Goal: Transaction & Acquisition: Purchase product/service

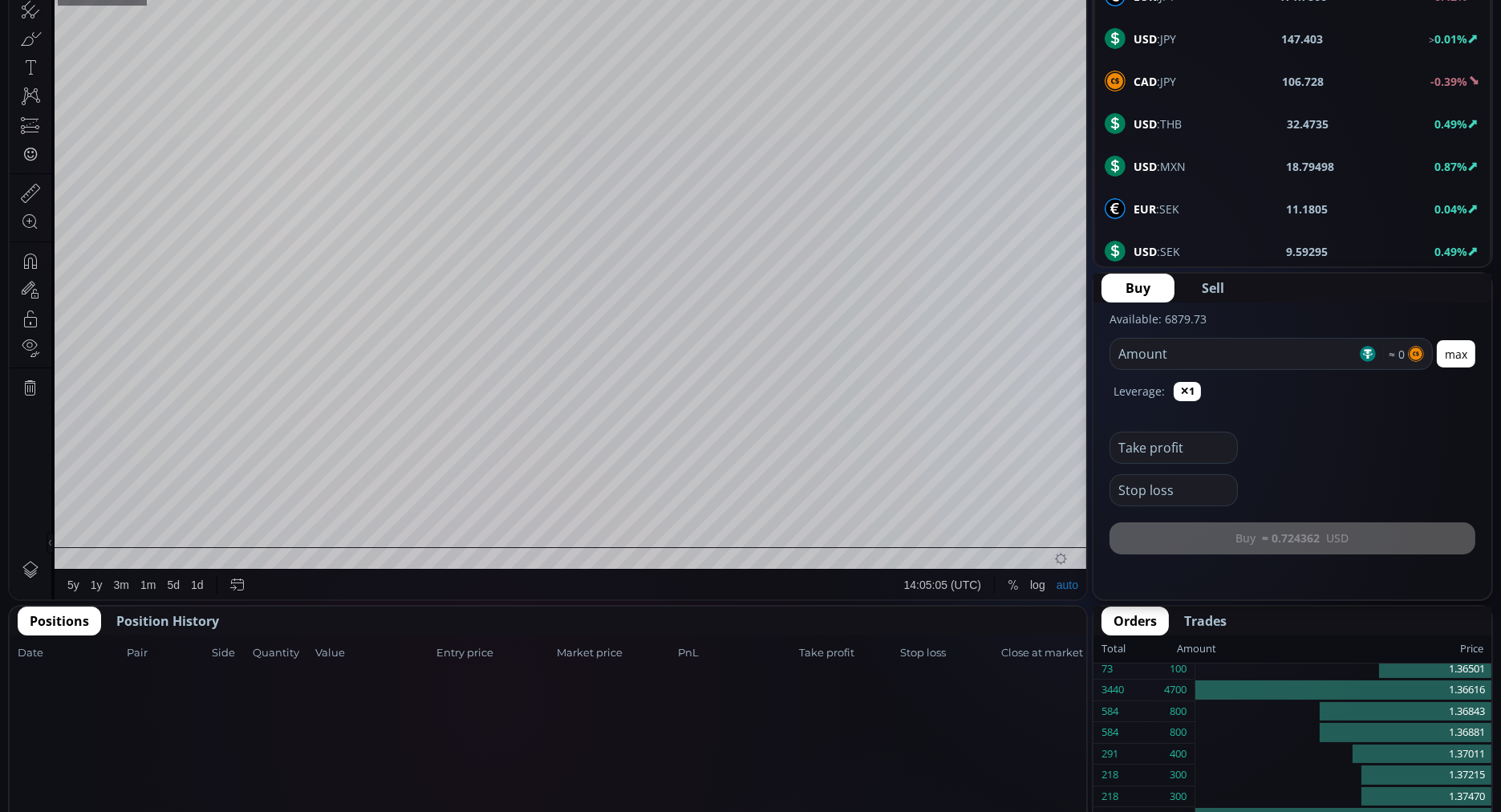
scroll to position [323, 0]
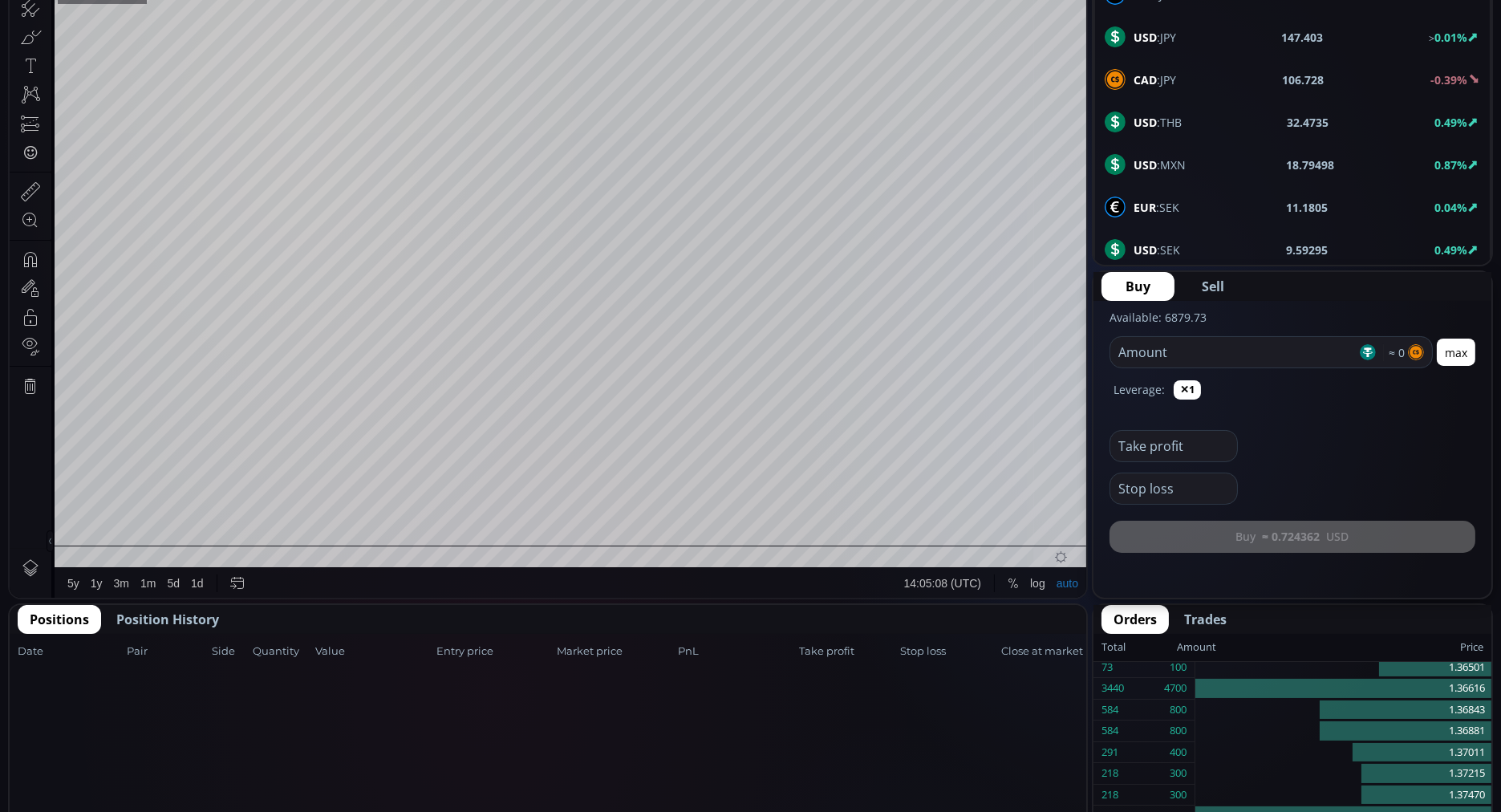
click at [190, 616] on span "Position History" at bounding box center [168, 618] width 103 height 19
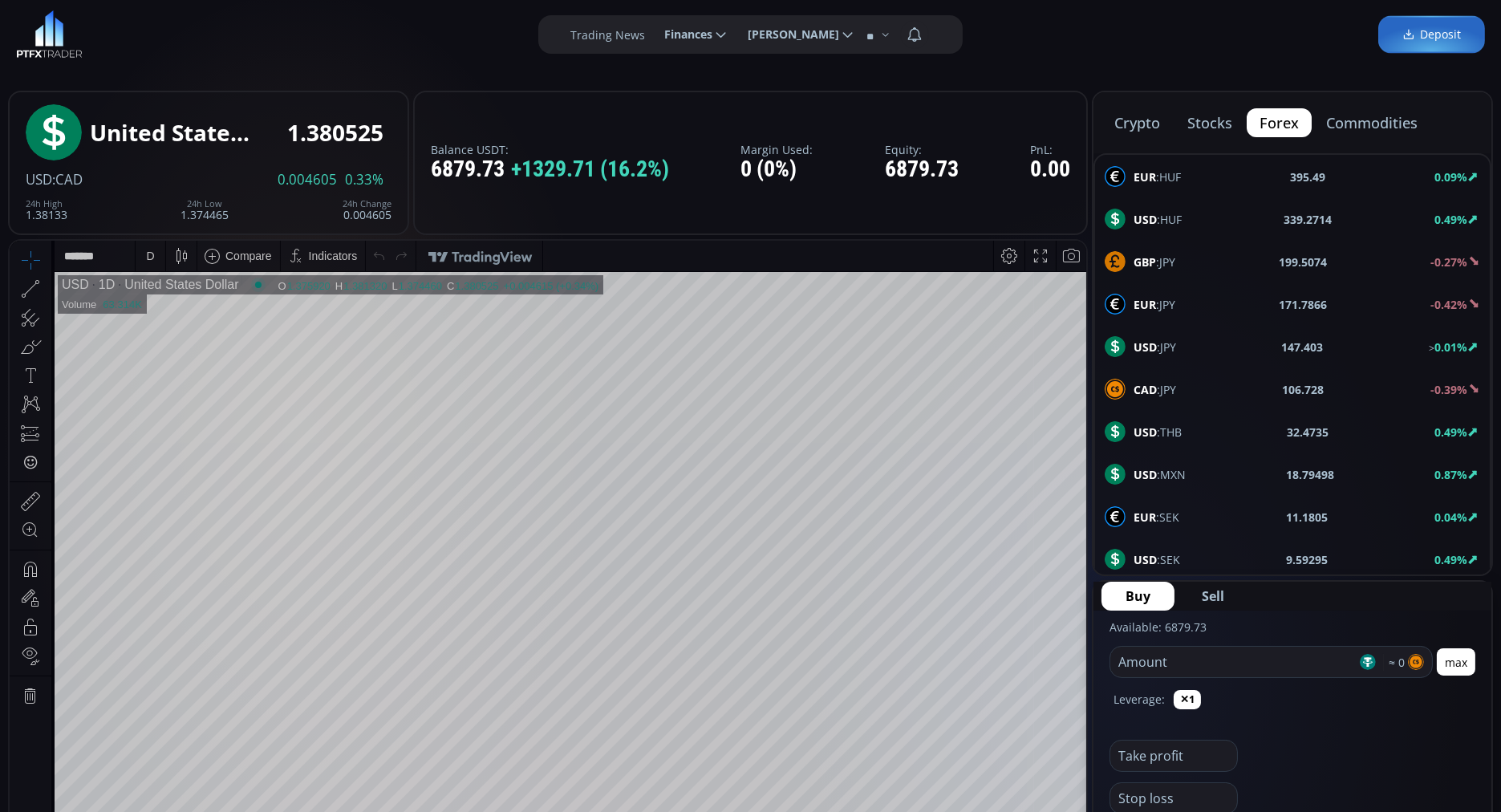
scroll to position [7, 0]
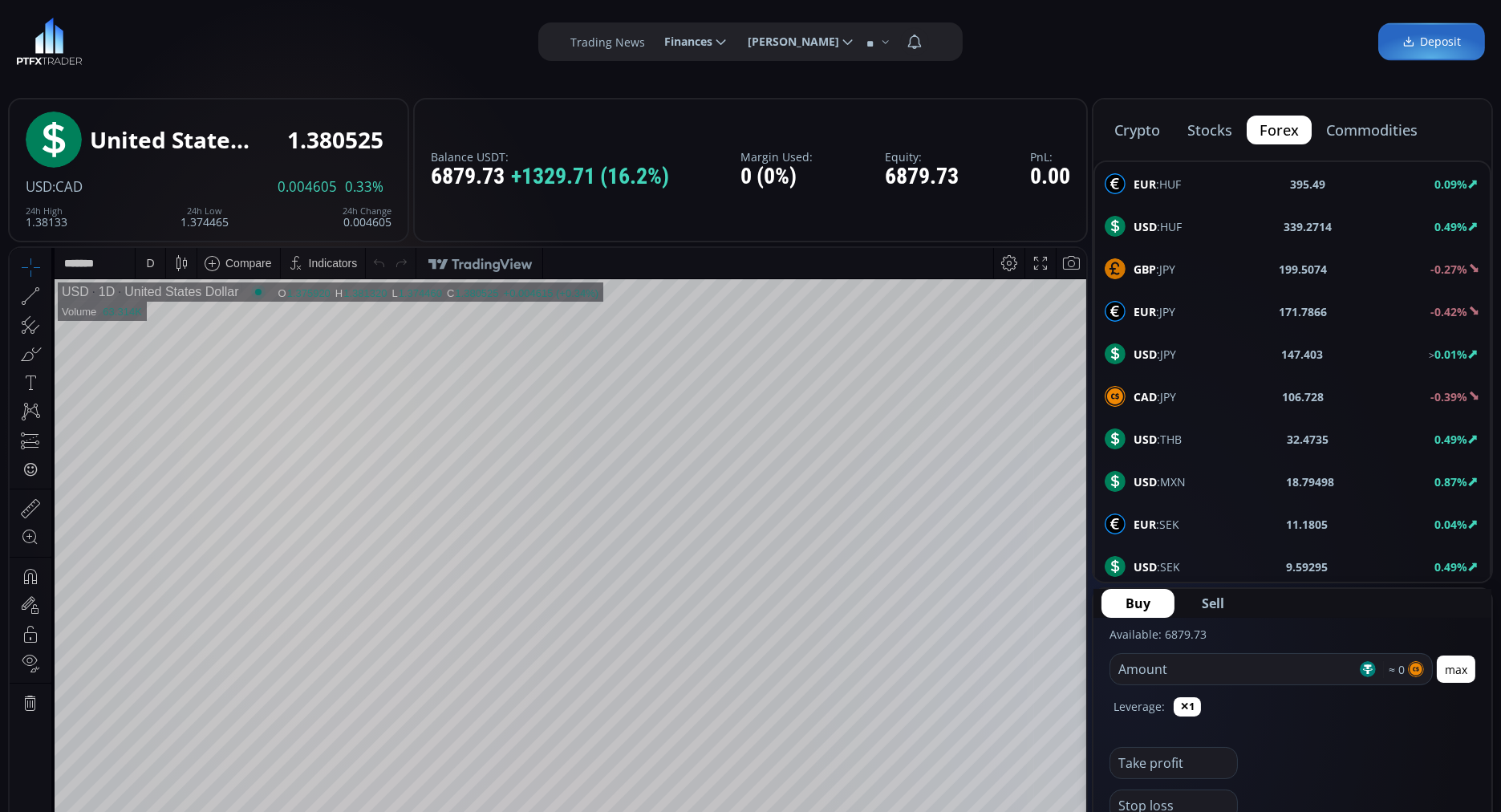
click at [1384, 127] on button "commodities" at bounding box center [1372, 130] width 117 height 28
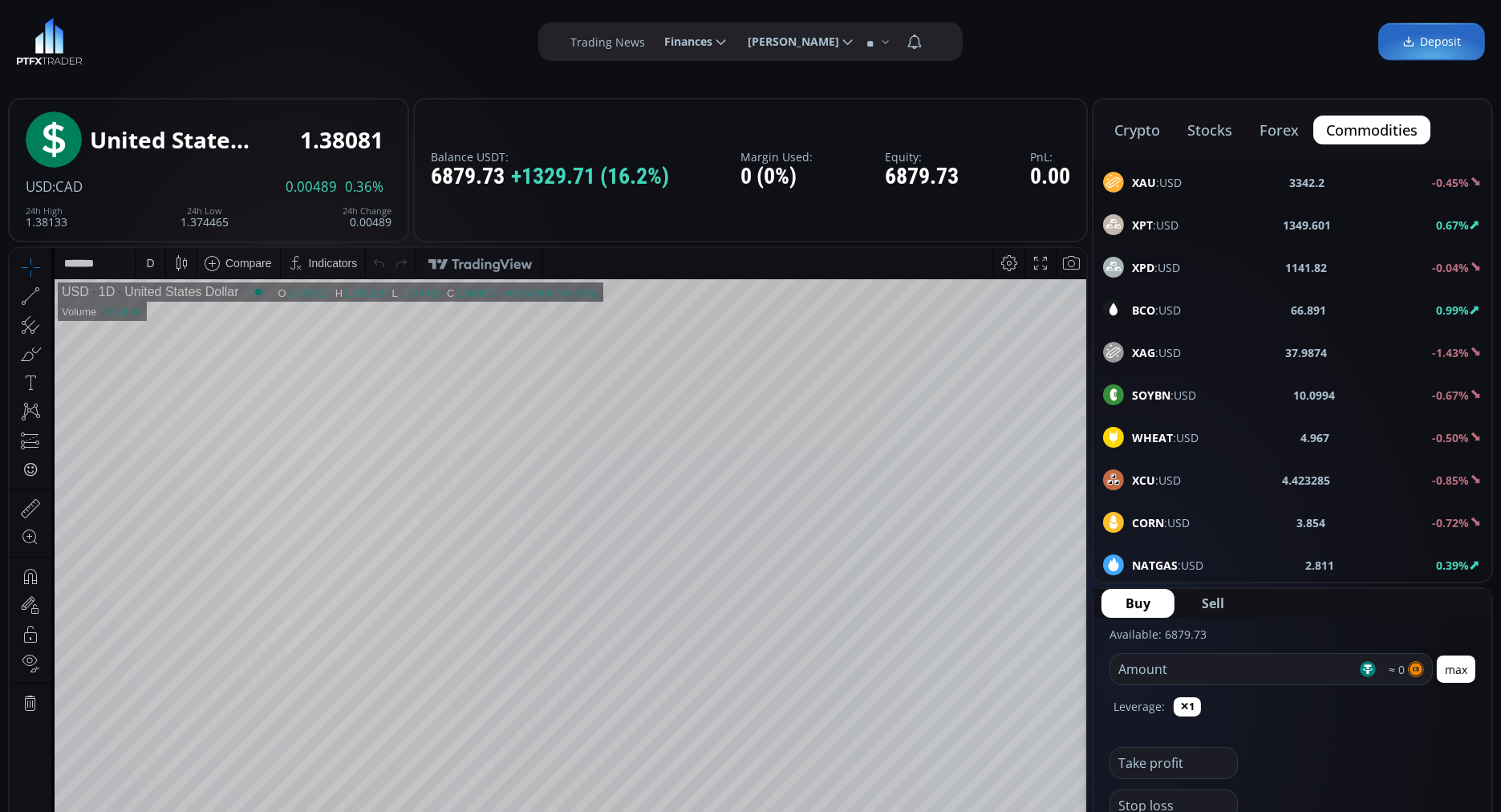
click at [1151, 184] on b "XAU" at bounding box center [1144, 183] width 24 height 15
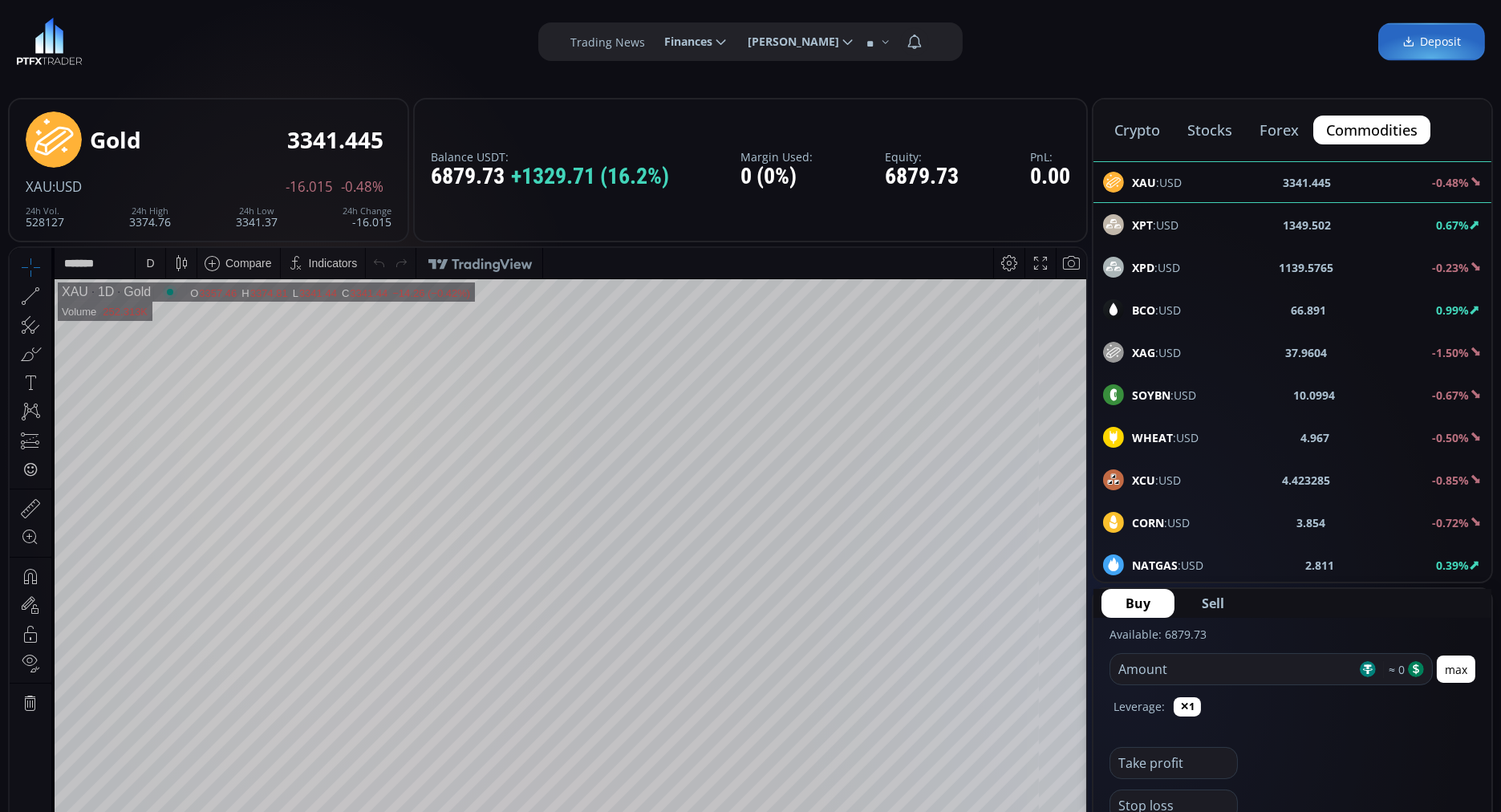
click at [1141, 608] on span "Buy" at bounding box center [1138, 603] width 25 height 19
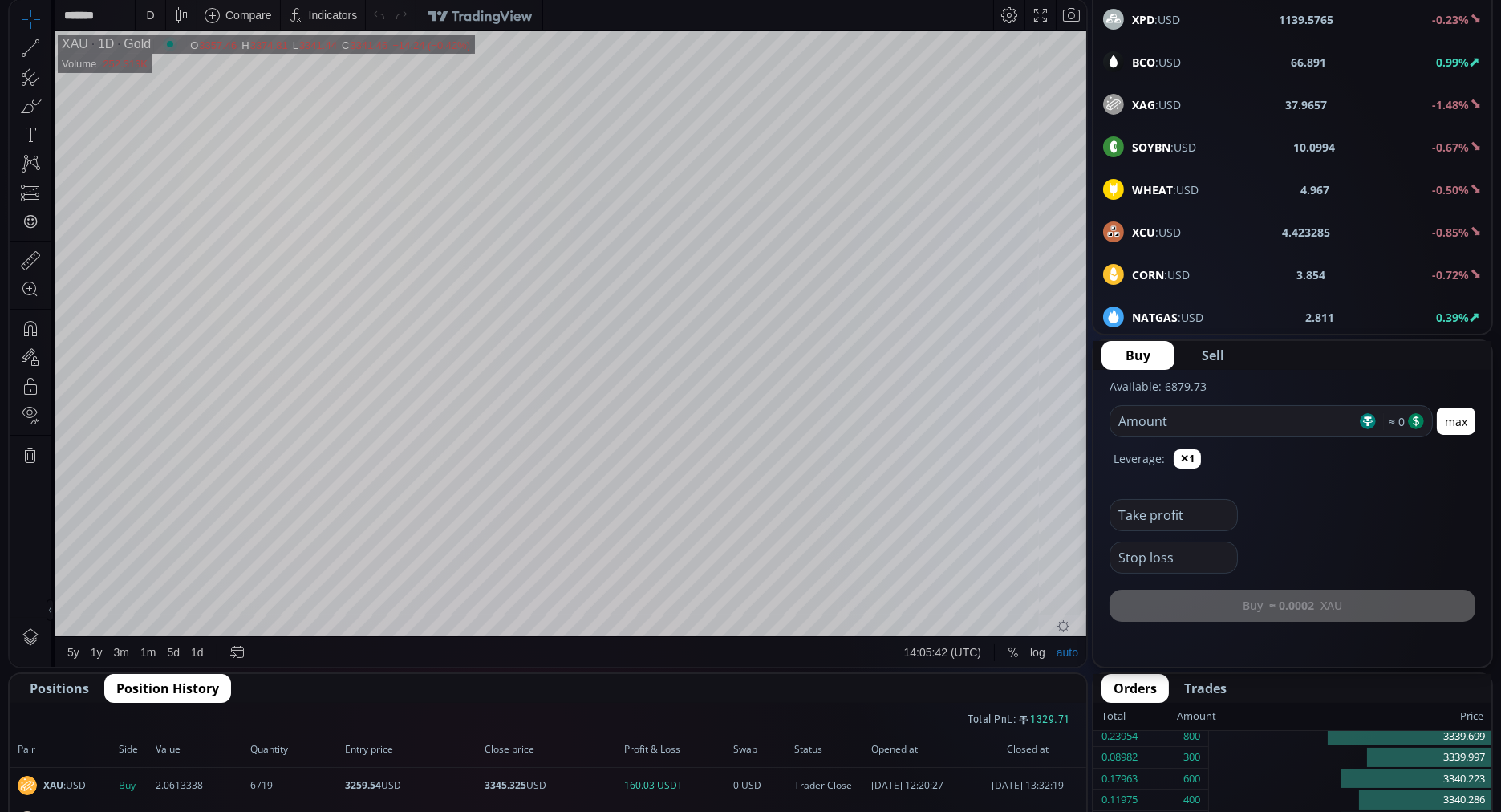
scroll to position [254, 0]
click at [1125, 422] on input "number" at bounding box center [1234, 421] width 246 height 30
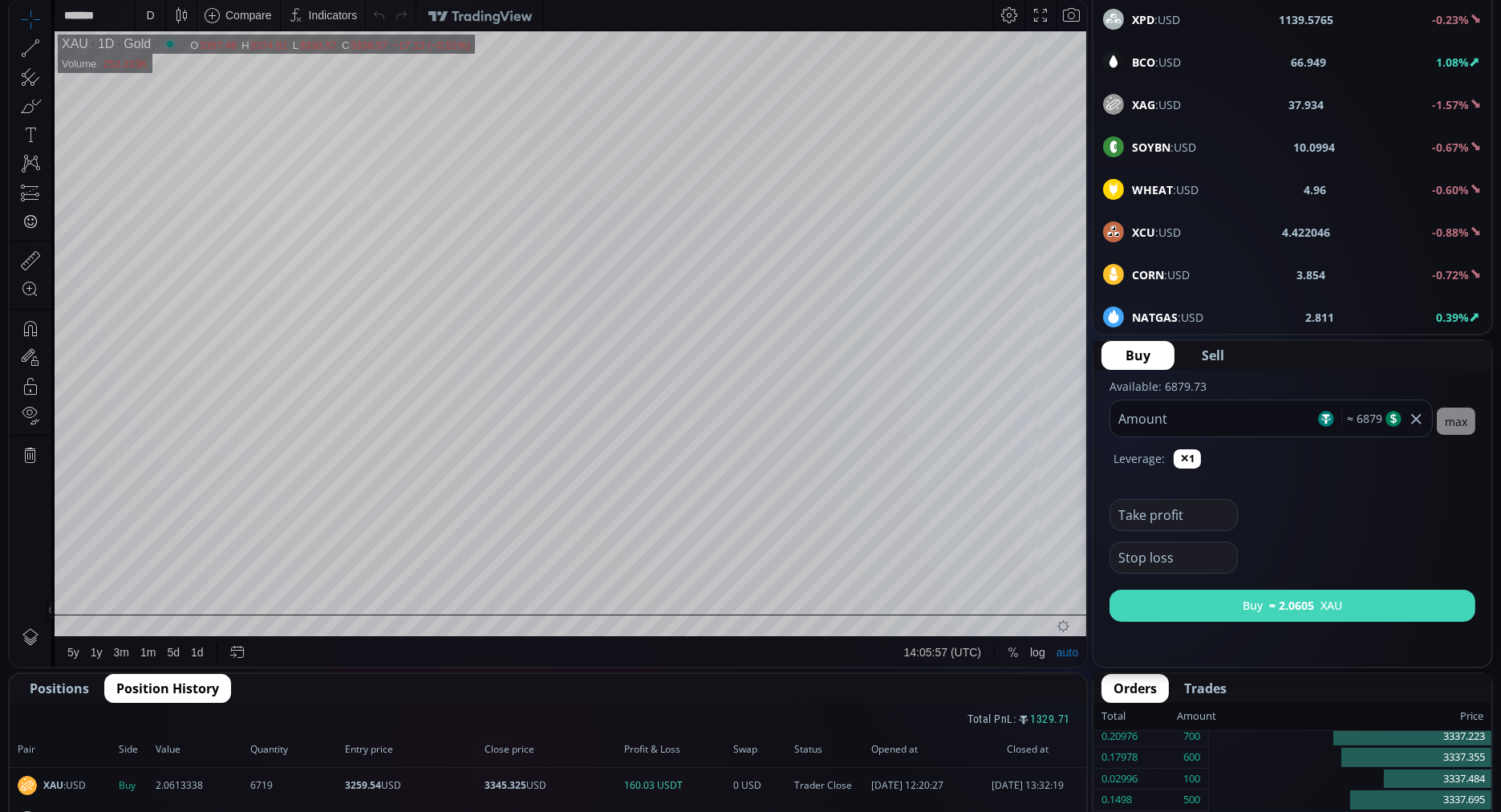
type input "****"
click at [1151, 603] on button "Buy ≈ 2.0605 XAU" at bounding box center [1292, 606] width 365 height 32
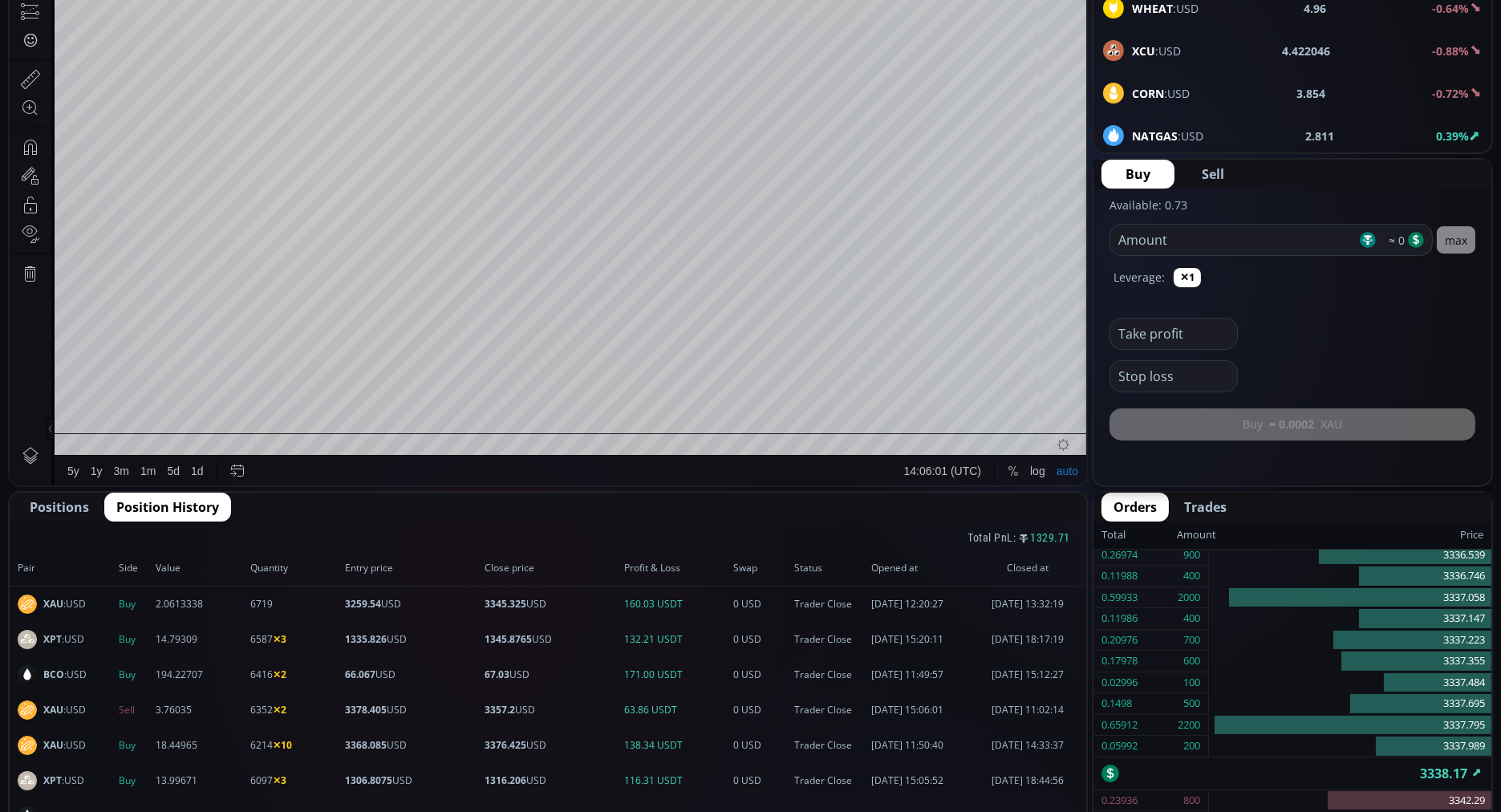
scroll to position [437, 0]
click at [65, 501] on span "Positions" at bounding box center [59, 505] width 60 height 19
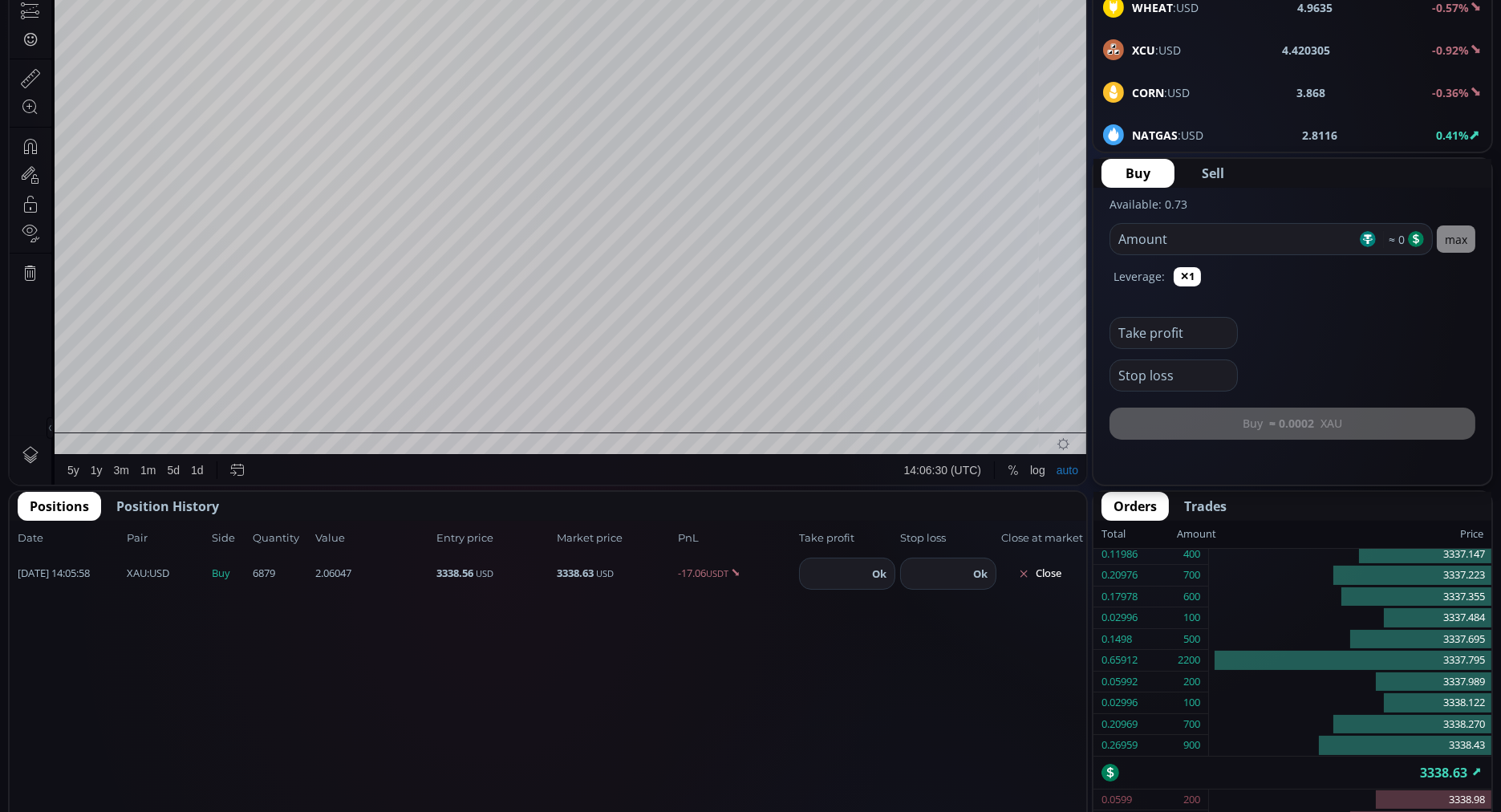
click at [142, 504] on span "Position History" at bounding box center [168, 505] width 103 height 19
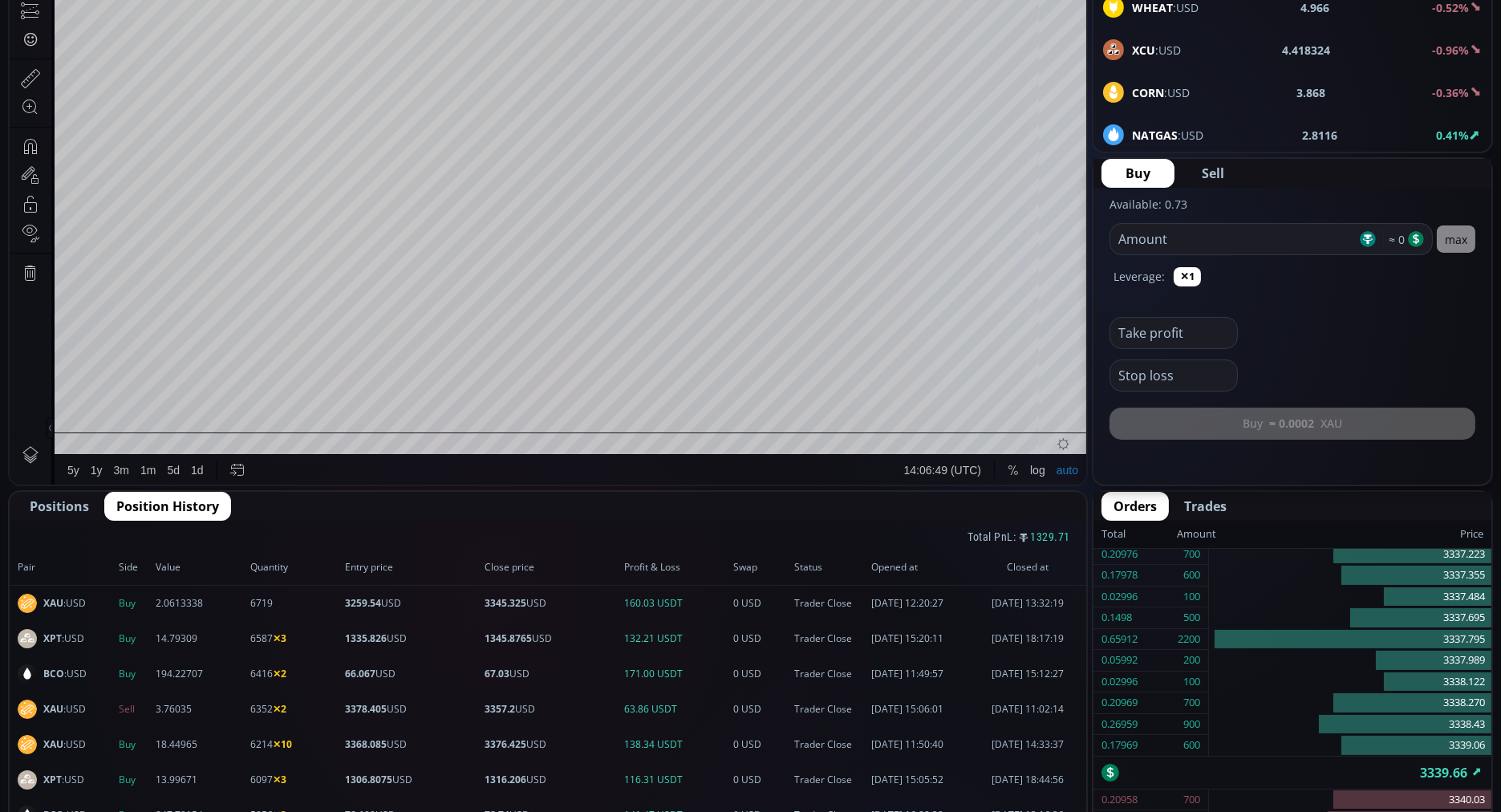
click at [56, 508] on span "Positions" at bounding box center [59, 505] width 60 height 19
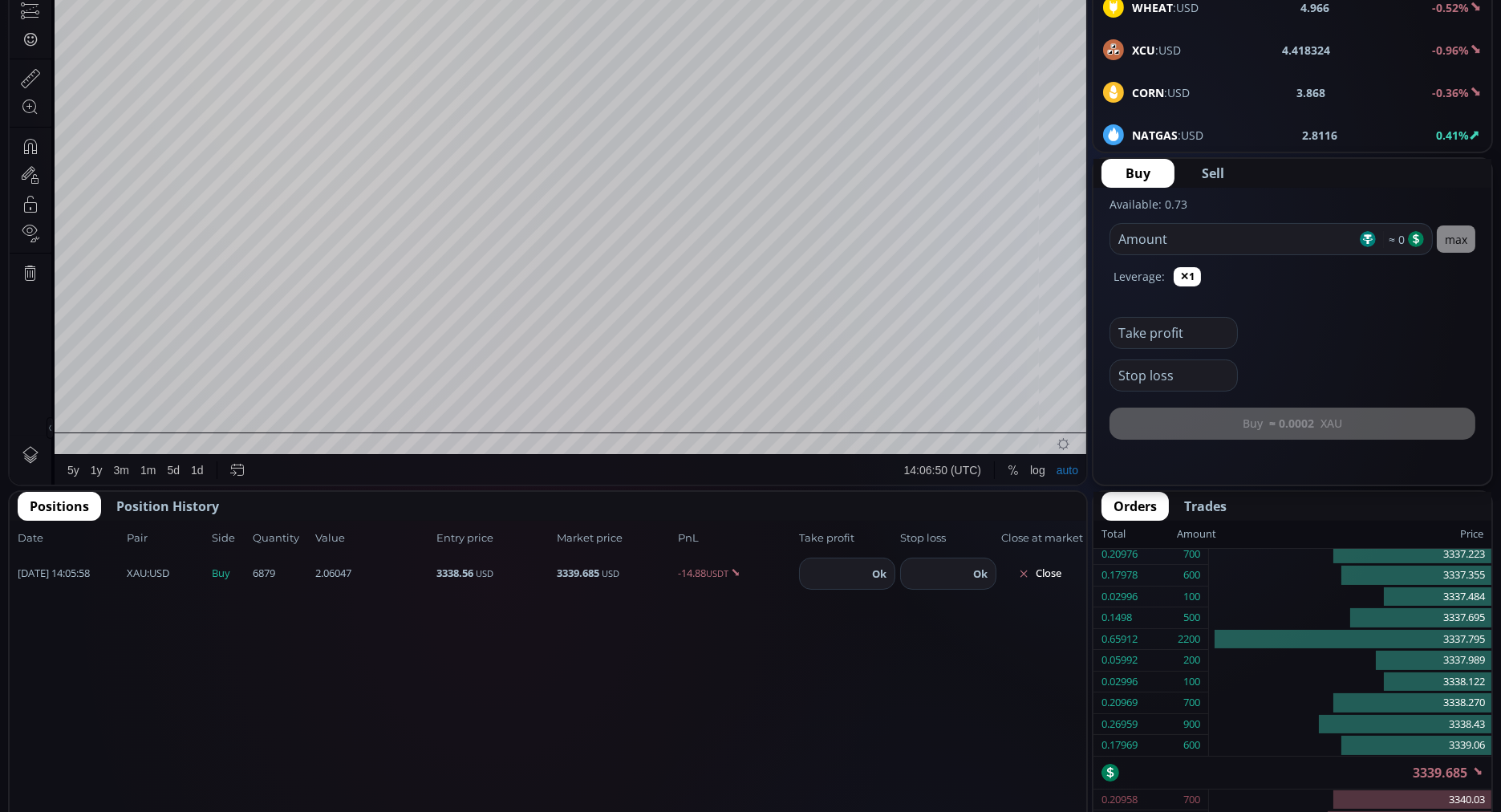
click at [56, 508] on span "Positions" at bounding box center [59, 505] width 60 height 19
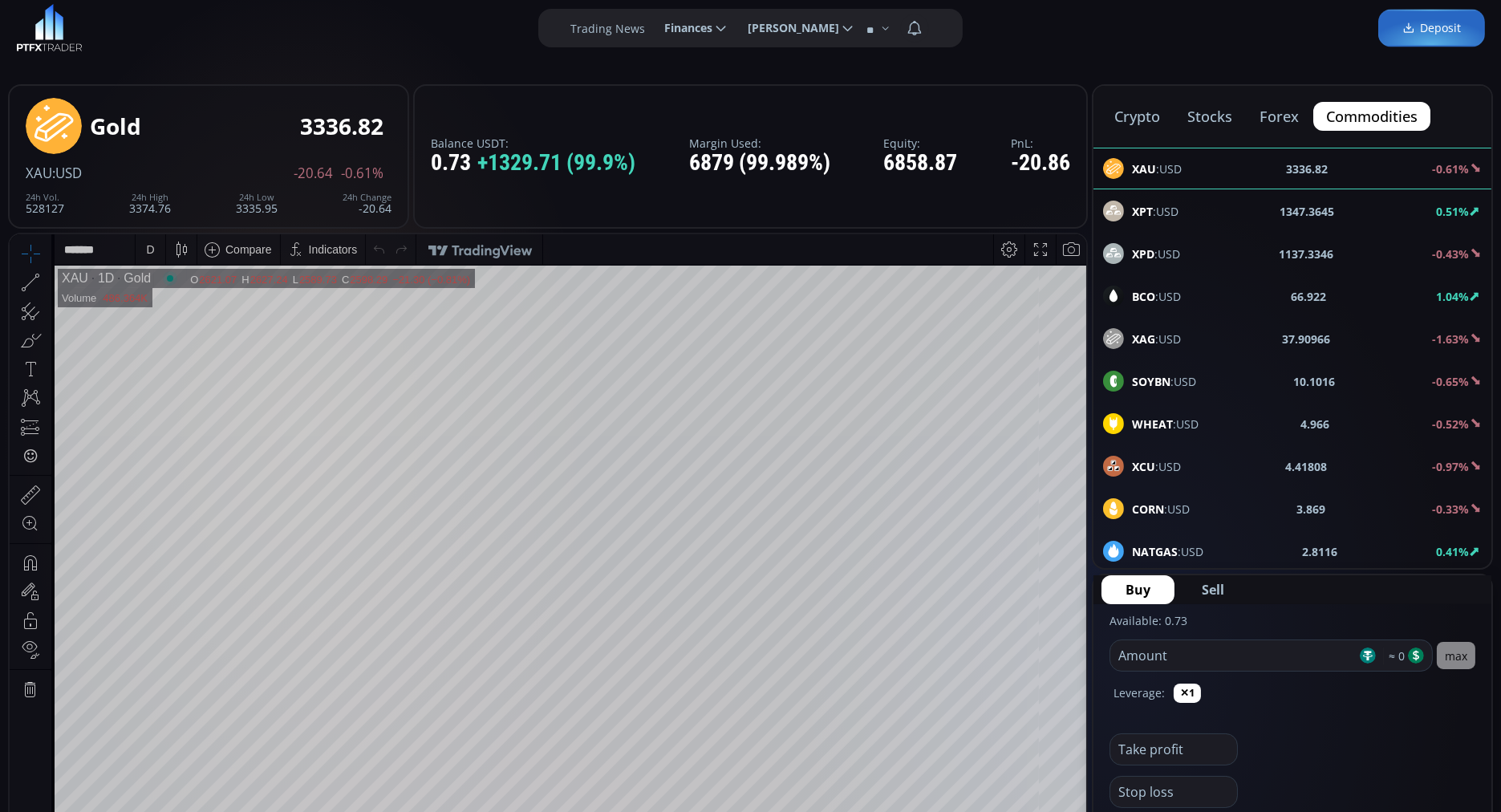
scroll to position [0, 0]
